Goal: Complete application form

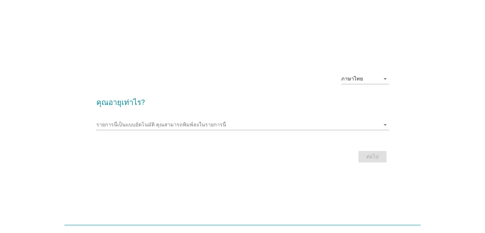
click at [310, 117] on div "รายการนี้เป็นแบบอัตโนมัติ [PERSON_NAME]พิมพ์ลงในรายการนี้ arrow_drop_down" at bounding box center [242, 126] width 293 height 20
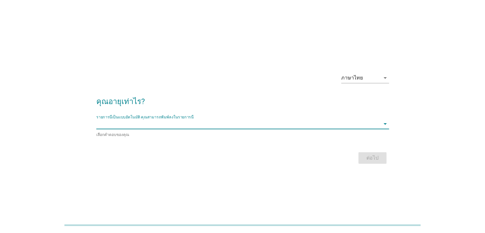
click at [261, 124] on input "รายการนี้เป็นแบบอัตโนมัติ คุณสามารถพิมพ์ลงในรายการนี้" at bounding box center [238, 124] width 284 height 10
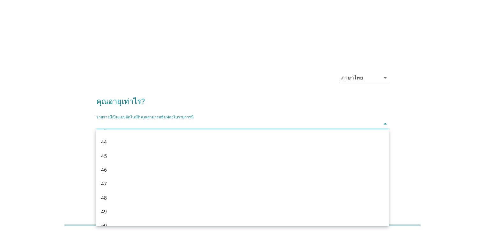
scroll to position [347, 0]
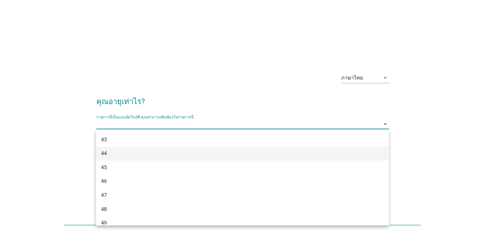
click at [175, 156] on div "44" at bounding box center [230, 154] width 259 height 8
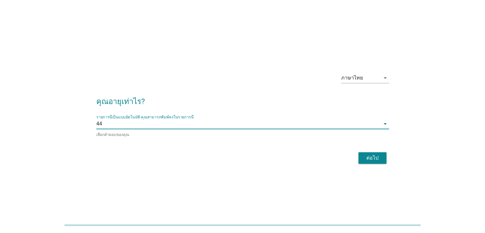
click at [375, 156] on div "ต่อไป" at bounding box center [373, 158] width 18 height 8
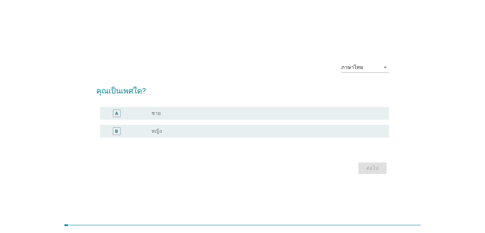
click at [122, 115] on div "A" at bounding box center [116, 113] width 23 height 8
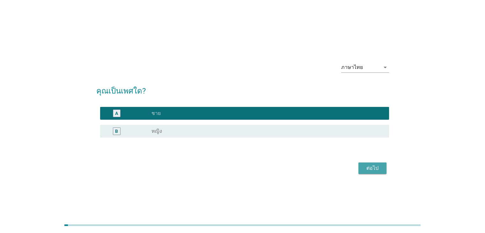
click at [367, 168] on div "ต่อไป" at bounding box center [373, 168] width 18 height 8
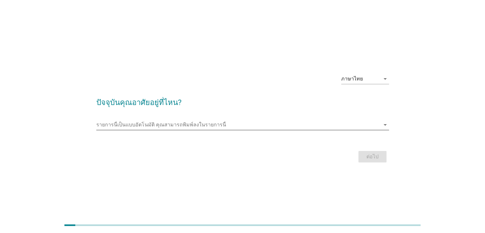
click at [119, 124] on input "รายการนี้เป็นแบบอัตโนมัติ คุณสามารถพิมพ์ลงในรายการนี้" at bounding box center [238, 125] width 284 height 10
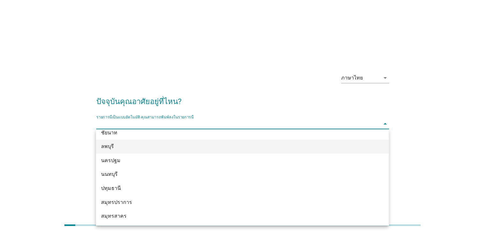
scroll to position [574, 0]
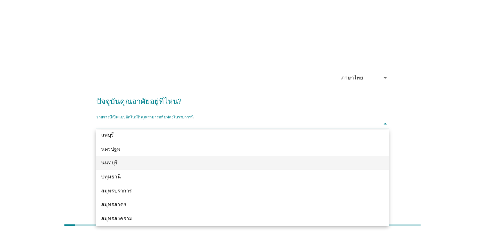
click at [117, 160] on div "นนทบุรี" at bounding box center [230, 163] width 259 height 8
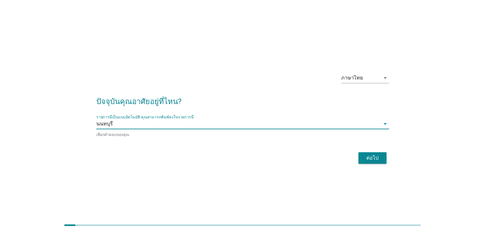
click at [373, 156] on div "ต่อไป" at bounding box center [373, 158] width 18 height 8
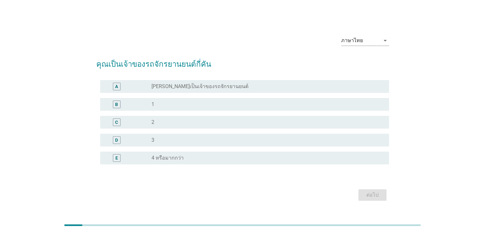
click at [171, 142] on div "radio_button_unchecked 3" at bounding box center [265, 140] width 227 height 6
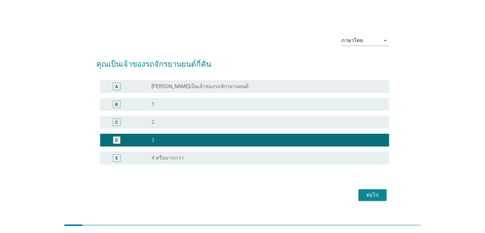
click at [172, 118] on div "C radio_button_unchecked 2" at bounding box center [244, 122] width 289 height 13
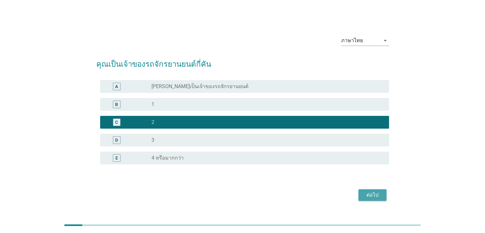
click at [375, 193] on div "ต่อไป" at bounding box center [373, 195] width 18 height 8
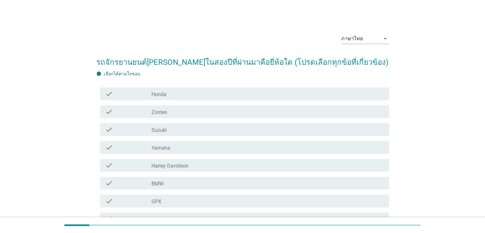
click at [130, 93] on div "check" at bounding box center [128, 94] width 47 height 8
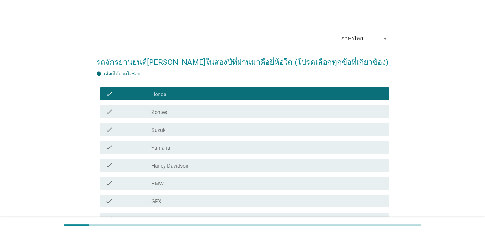
click at [136, 129] on div "check" at bounding box center [128, 130] width 47 height 8
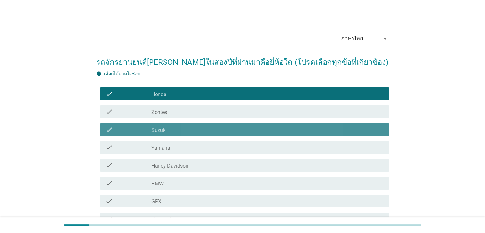
click at [138, 128] on div "check" at bounding box center [128, 130] width 47 height 8
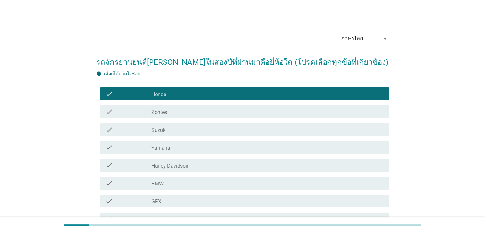
click at [142, 146] on div "check" at bounding box center [128, 148] width 47 height 8
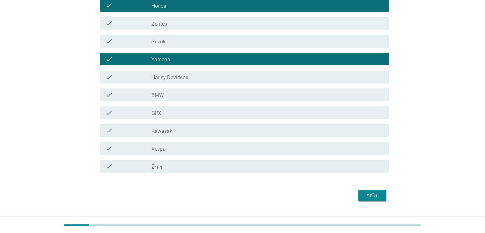
scroll to position [96, 0]
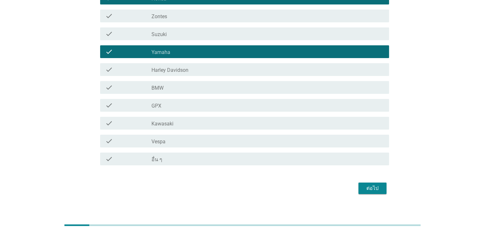
click at [369, 185] on div "ต่อไป" at bounding box center [373, 188] width 18 height 8
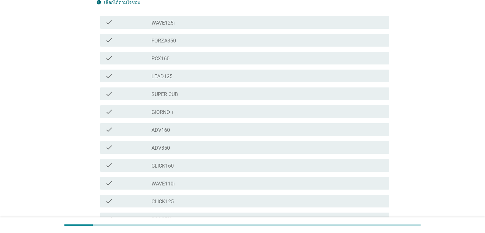
scroll to position [72, 0]
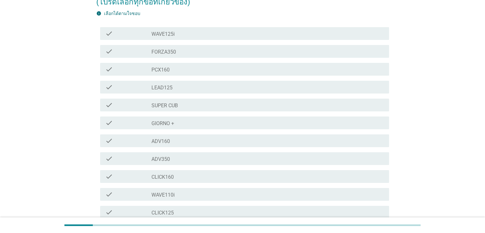
click at [158, 54] on label "FORZA350" at bounding box center [164, 52] width 25 height 6
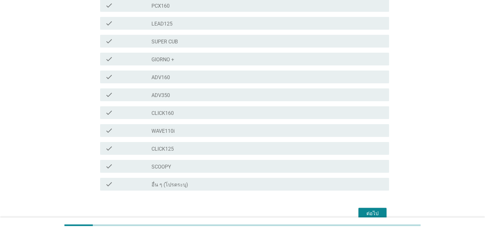
scroll to position [104, 0]
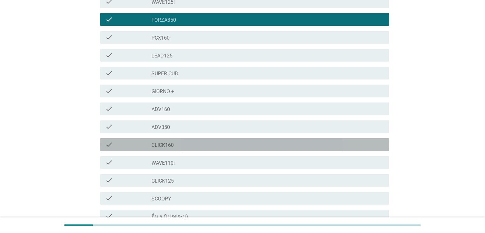
click at [131, 147] on div "check" at bounding box center [128, 145] width 47 height 8
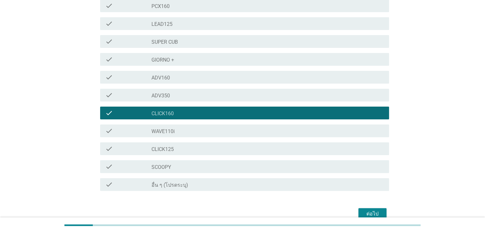
scroll to position [136, 0]
click at [369, 215] on div "ต่อไป" at bounding box center [373, 214] width 18 height 8
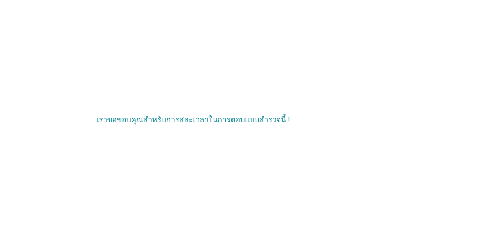
scroll to position [0, 0]
